Goal: Navigation & Orientation: Find specific page/section

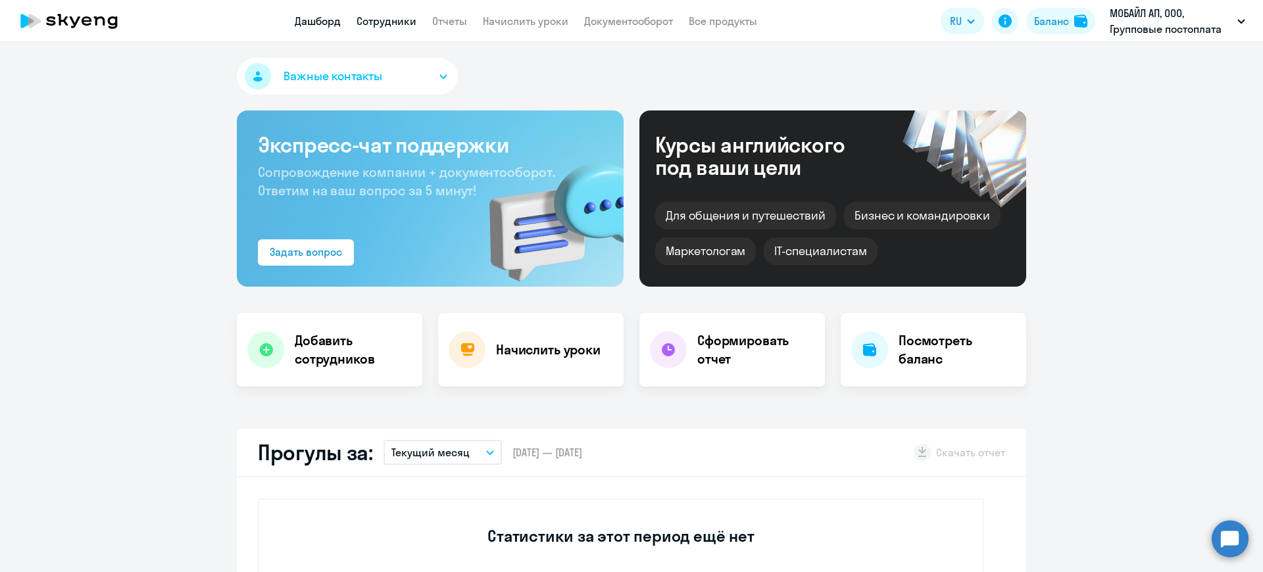
click at [389, 17] on link "Сотрудники" at bounding box center [387, 20] width 60 height 13
select select "30"
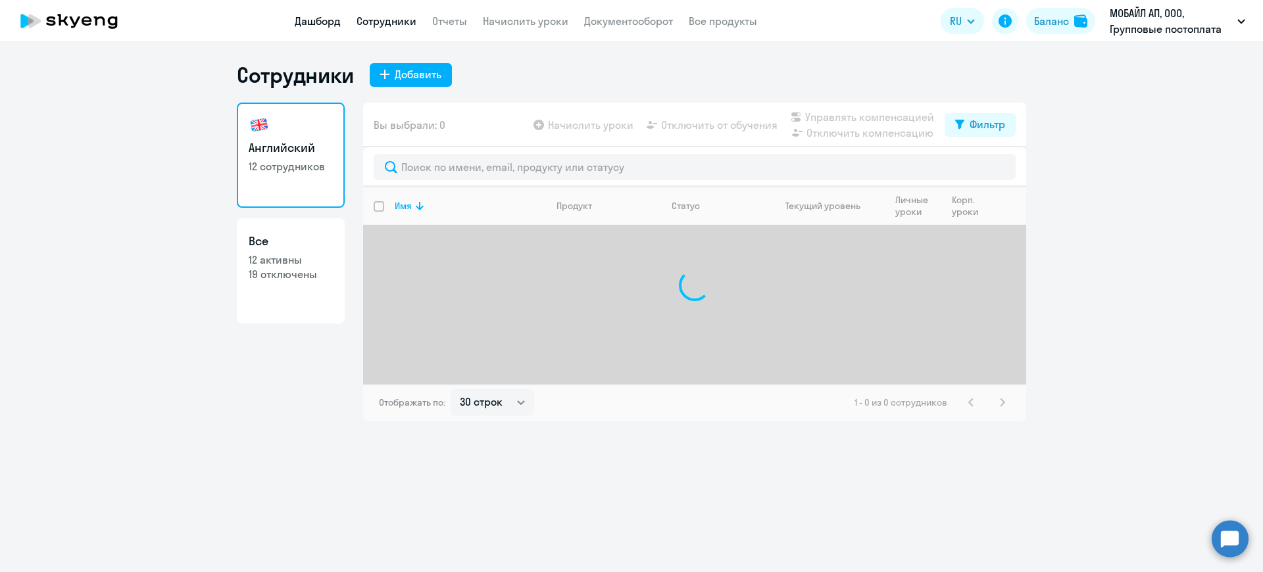
click at [318, 18] on link "Дашборд" at bounding box center [318, 20] width 46 height 13
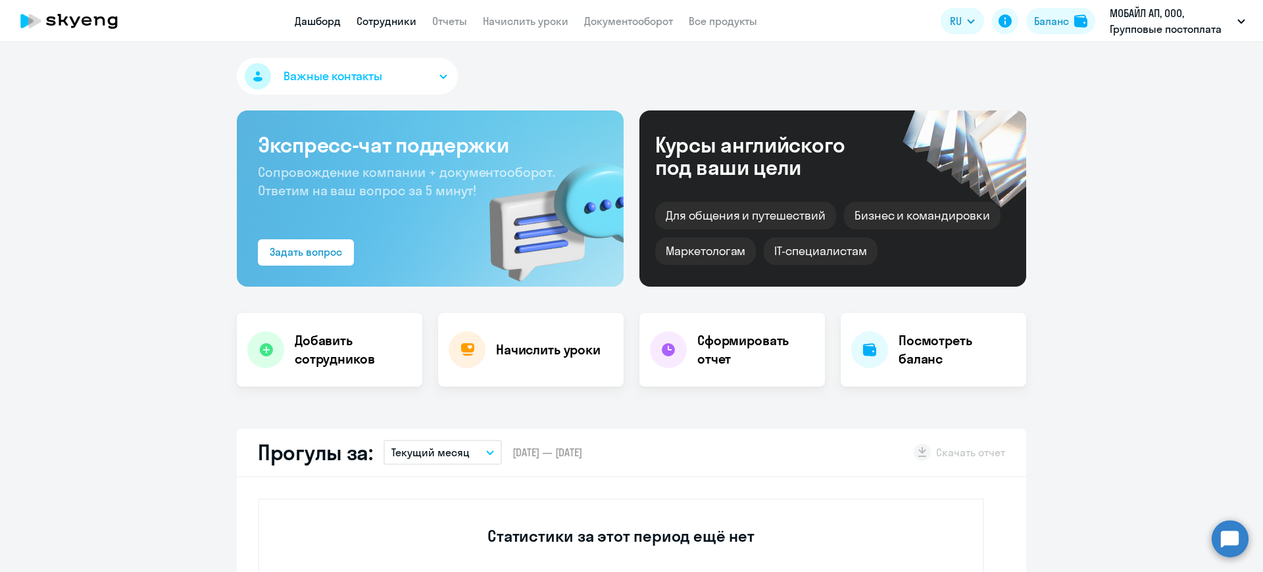
click at [371, 17] on link "Сотрудники" at bounding box center [387, 20] width 60 height 13
select select "30"
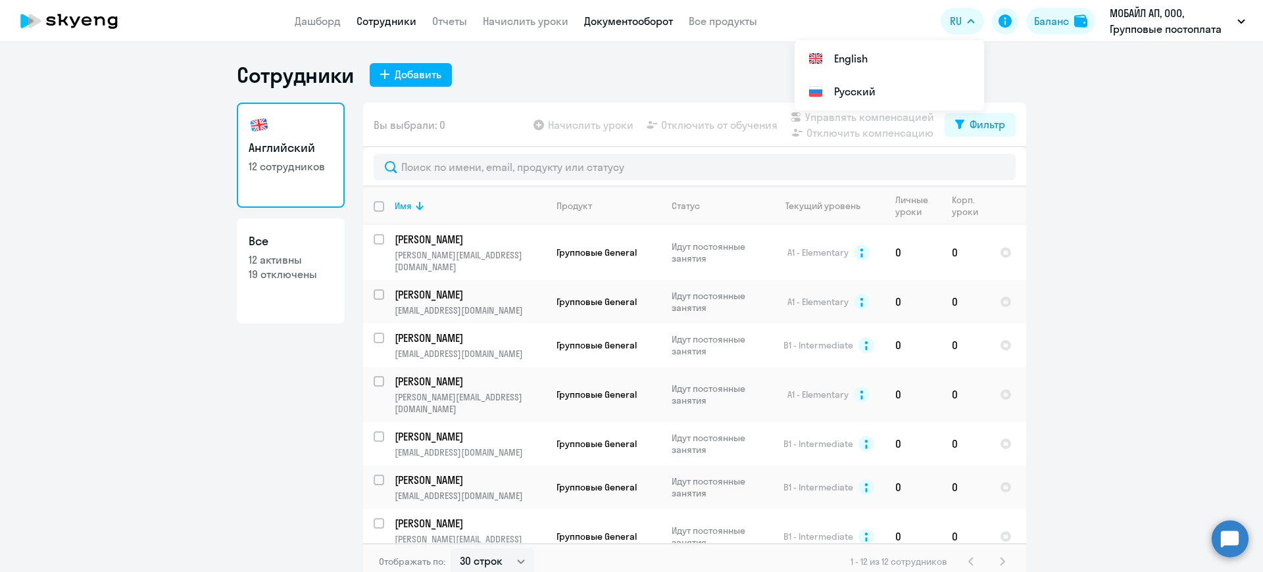
click at [612, 20] on link "Документооборот" at bounding box center [628, 20] width 89 height 13
